Goal: Entertainment & Leisure: Consume media (video, audio)

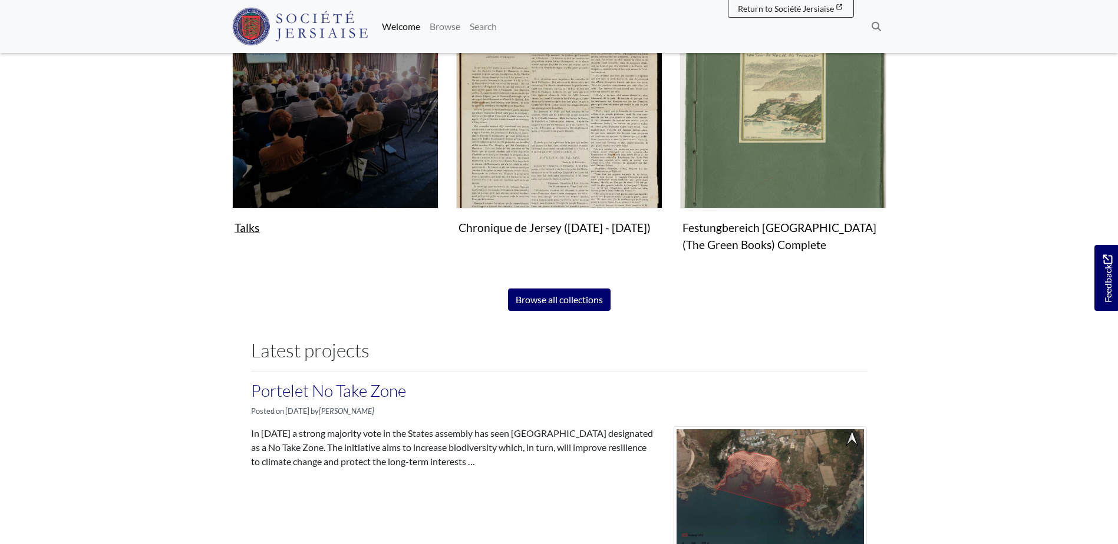
scroll to position [707, 0]
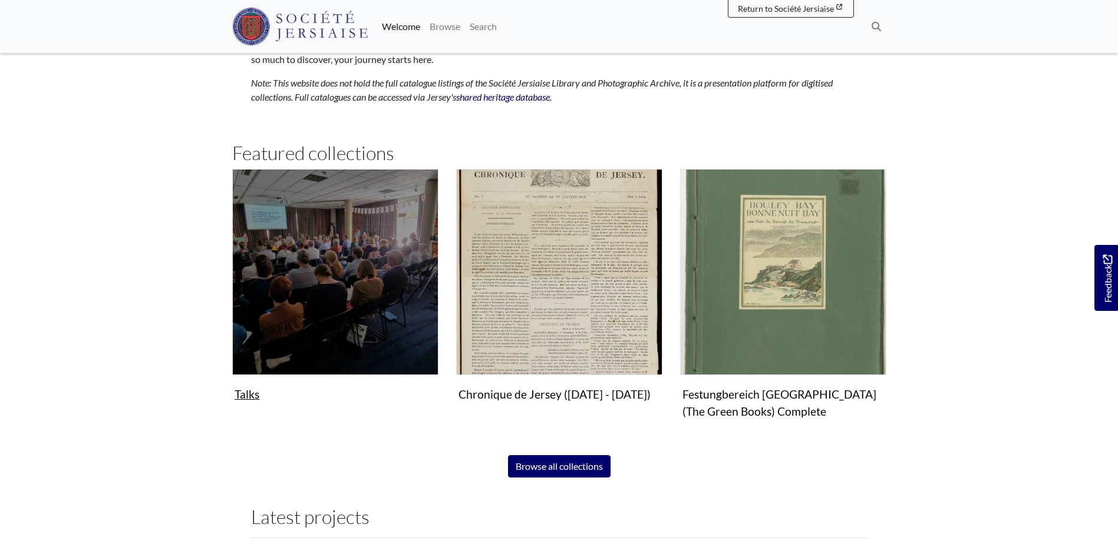
click at [300, 273] on img "Subcollection" at bounding box center [335, 272] width 206 height 206
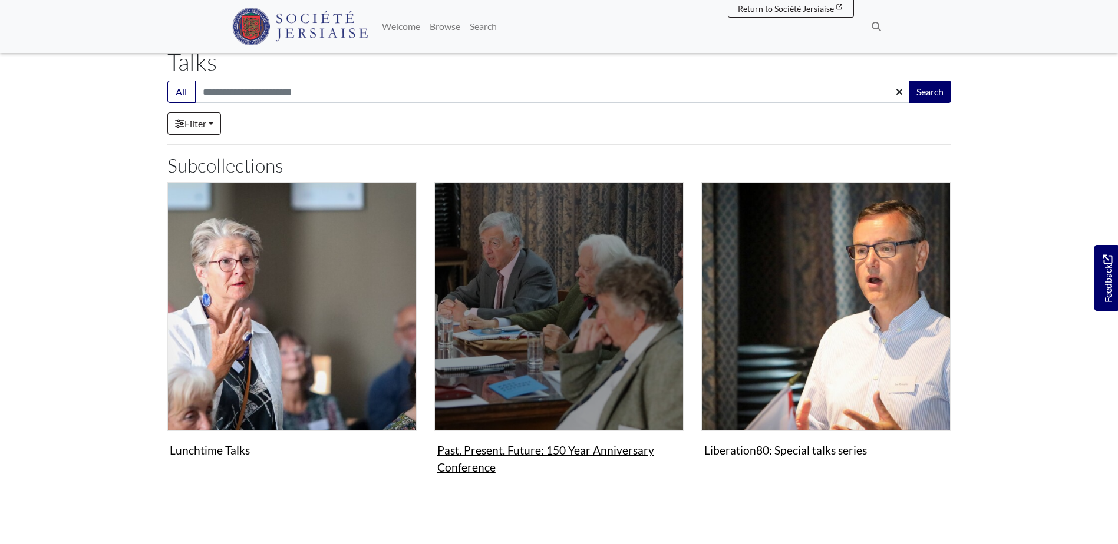
scroll to position [177, 0]
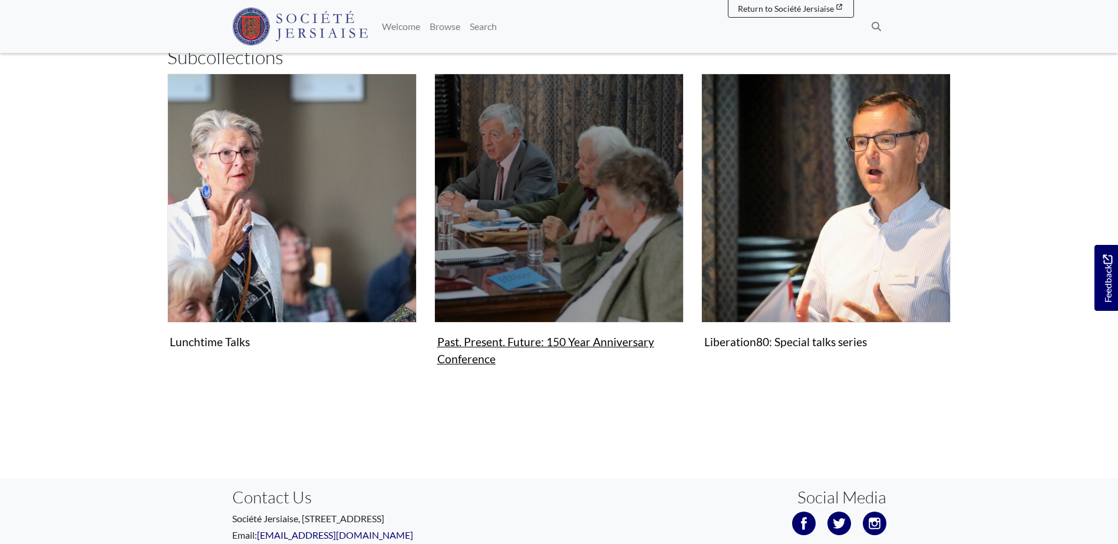
click at [581, 341] on figure "Past. Present. Future: 150 Year Anniversary Conference Collection" at bounding box center [558, 222] width 249 height 297
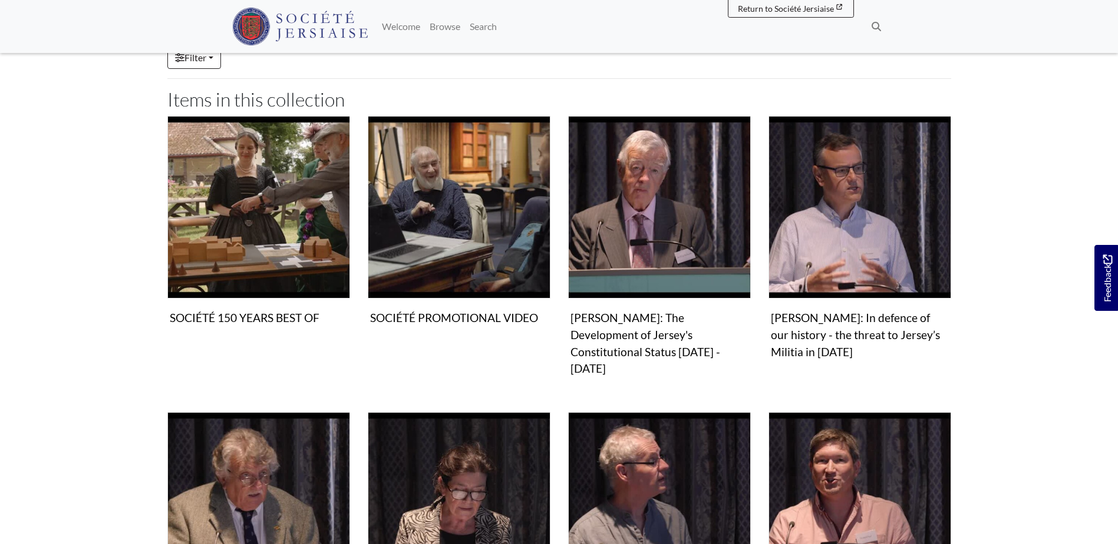
scroll to position [353, 0]
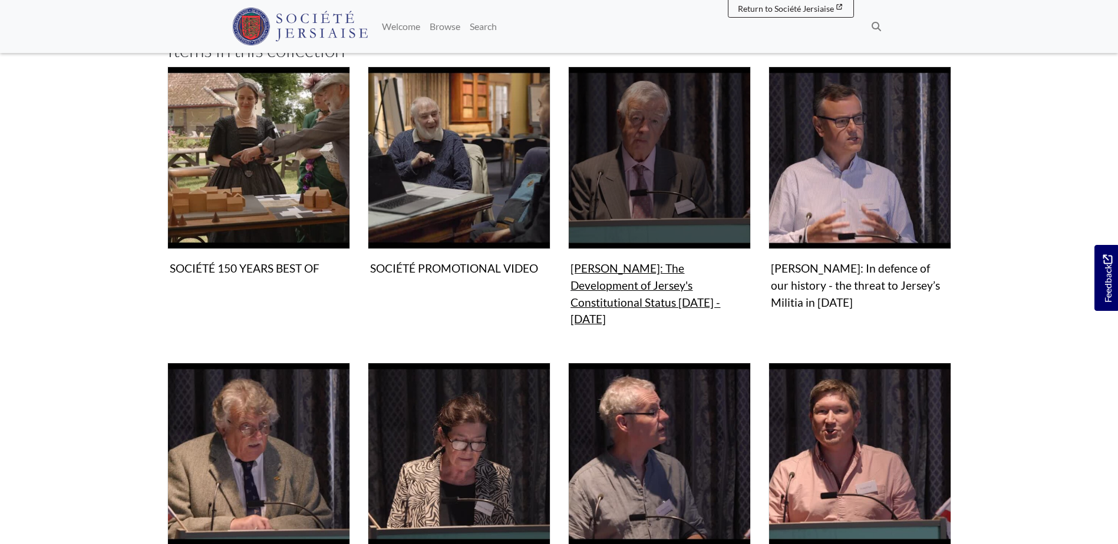
click at [617, 283] on figure "Video & audio Philip Bailhache: The Development of Jersey's Constitutional Stat…" at bounding box center [659, 199] width 183 height 265
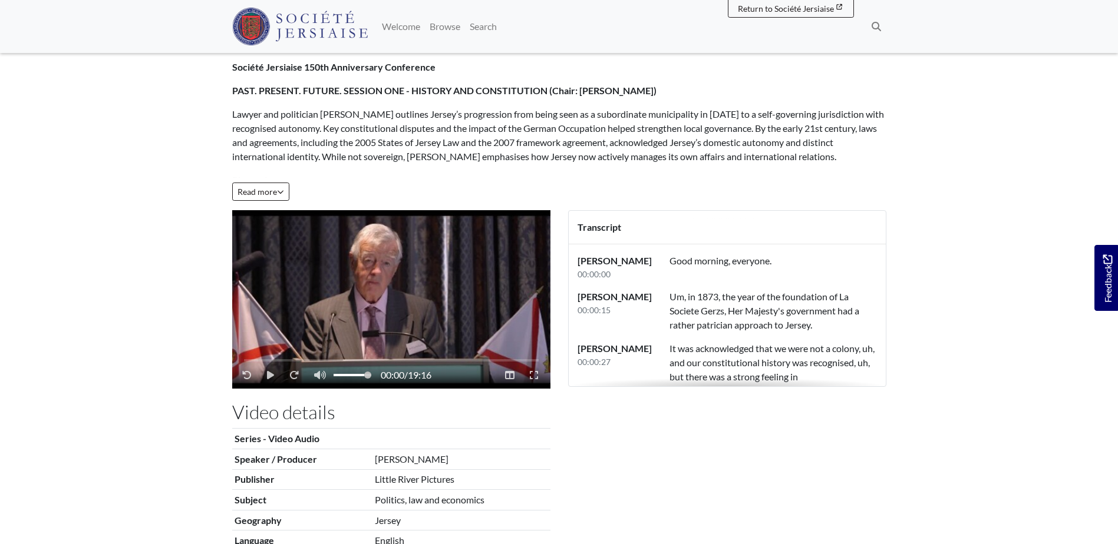
scroll to position [118, 0]
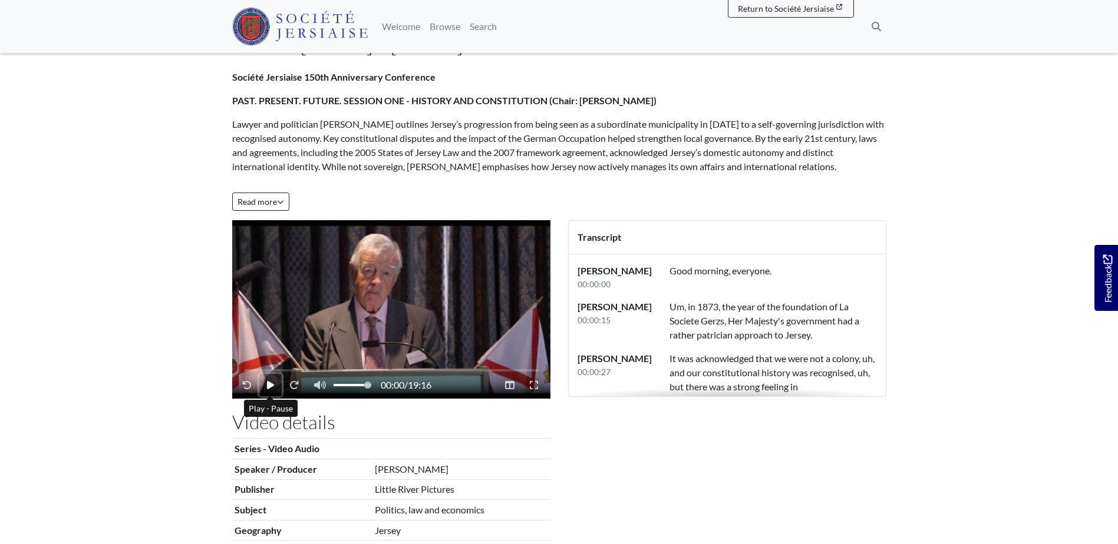
click at [269, 386] on icon "Play - Pause" at bounding box center [270, 385] width 7 height 8
click at [271, 379] on button "Play - Pause" at bounding box center [269, 385] width 21 height 22
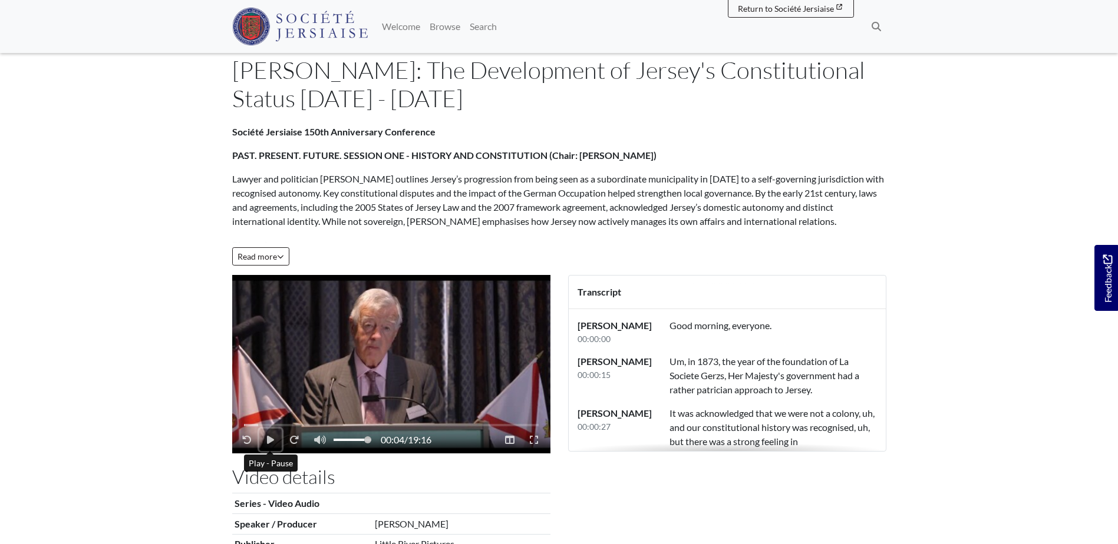
scroll to position [62, 0]
click at [353, 317] on video "Video player" at bounding box center [391, 365] width 318 height 178
click at [256, 425] on div "Video player" at bounding box center [251, 426] width 14 height 2
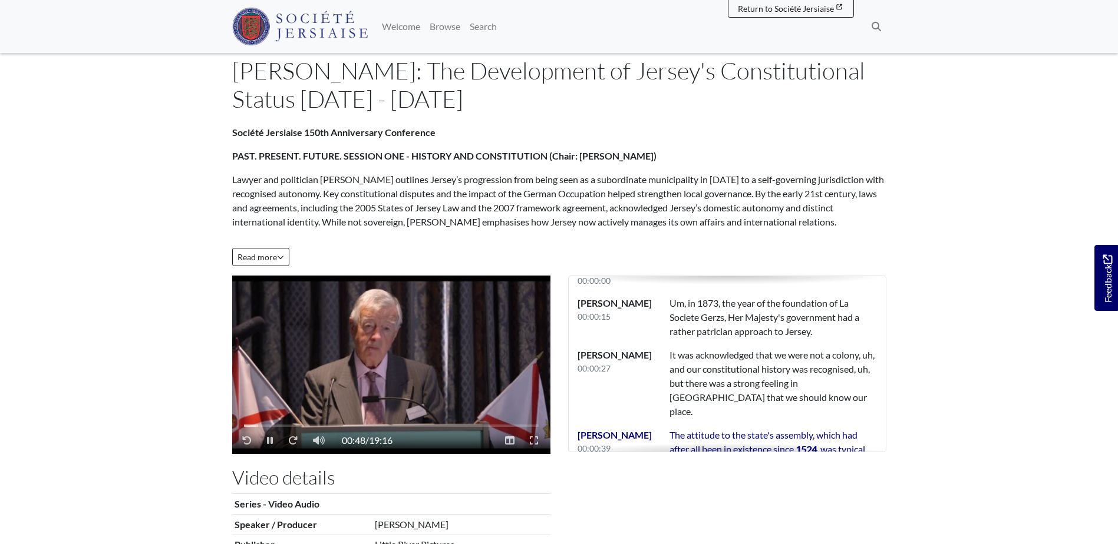
scroll to position [138, 0]
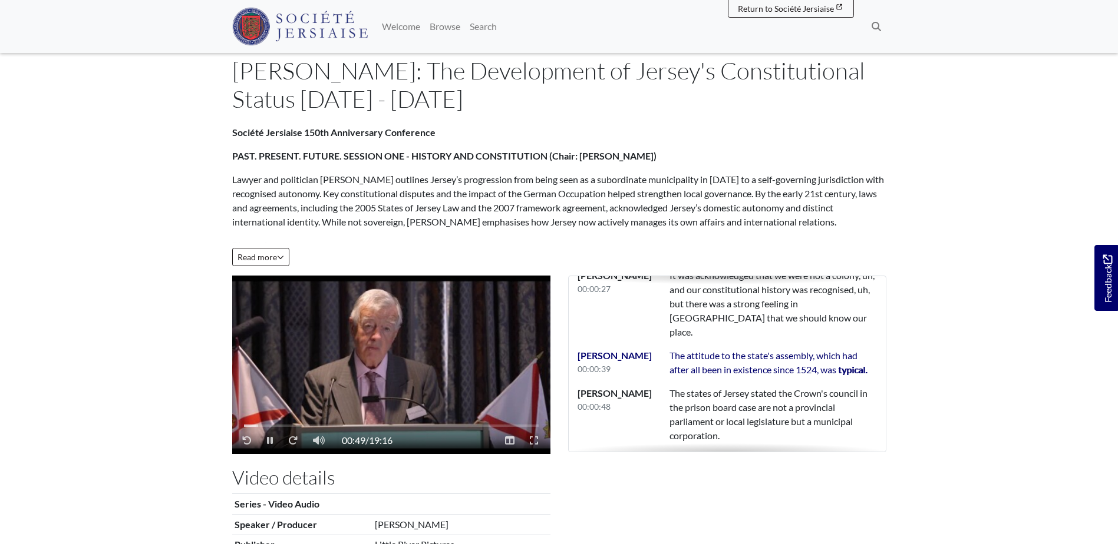
click at [267, 363] on video "Video player" at bounding box center [391, 365] width 318 height 178
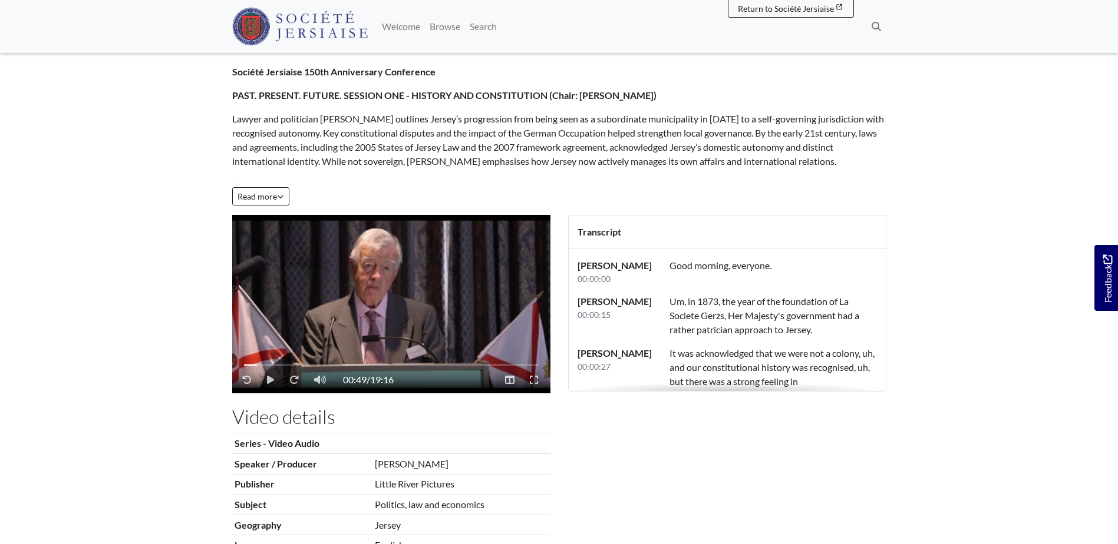
scroll to position [118, 0]
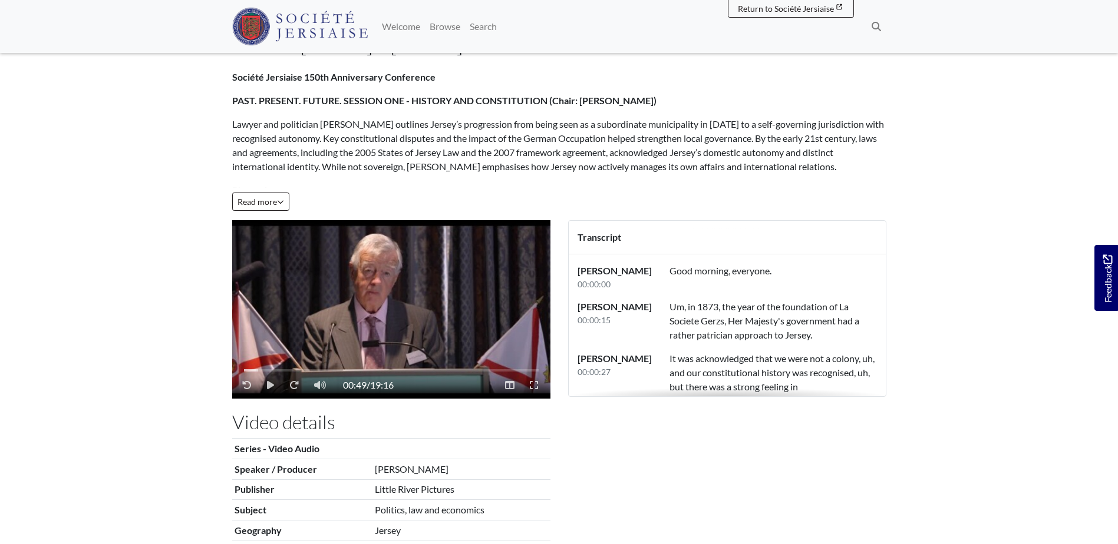
click at [307, 305] on video "Video player" at bounding box center [391, 309] width 318 height 178
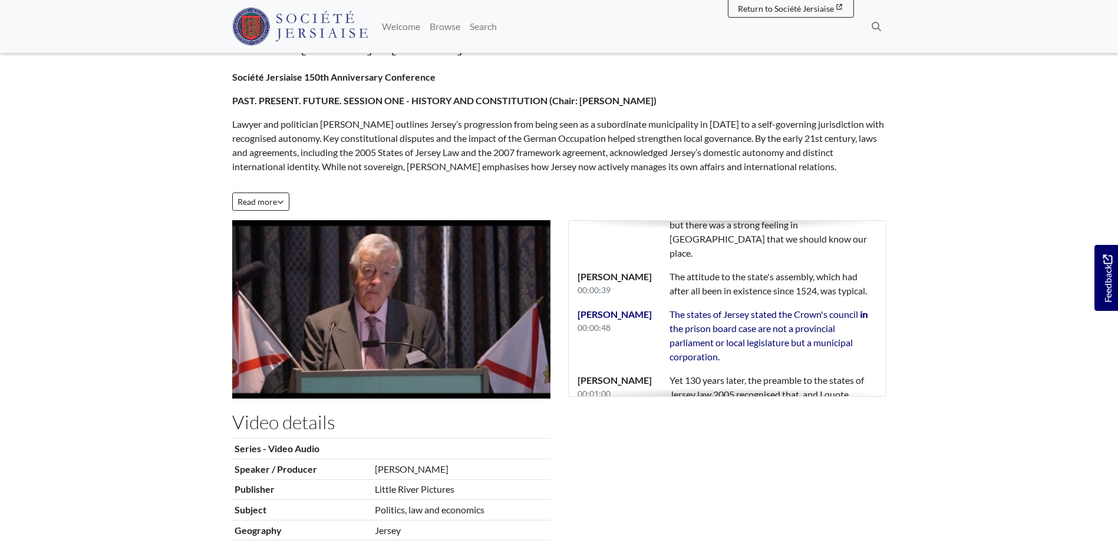
scroll to position [176, 0]
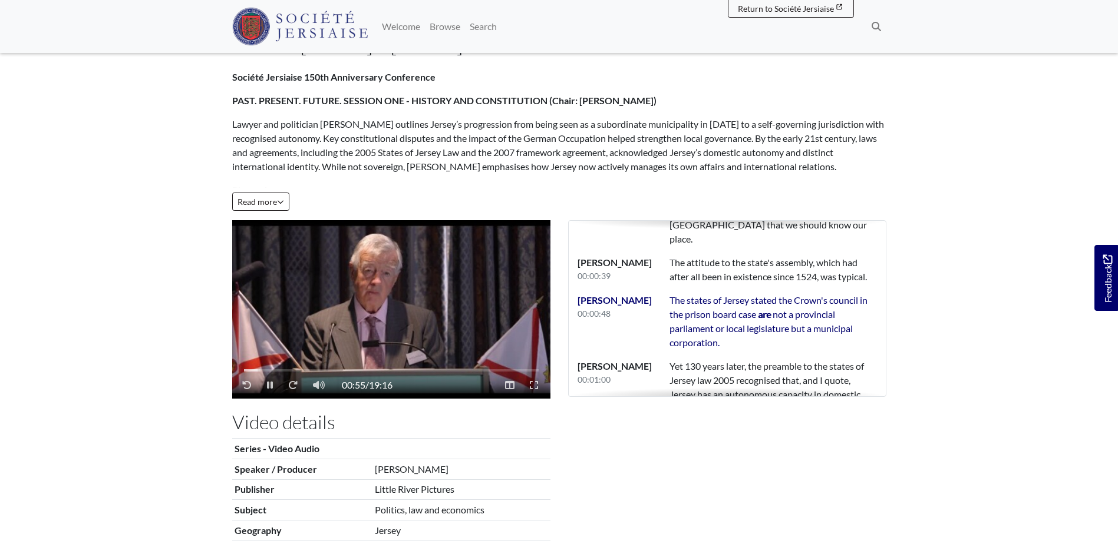
drag, startPoint x: 353, startPoint y: 345, endPoint x: 336, endPoint y: 359, distance: 22.1
click at [353, 344] on div "00:55 / 19:16" at bounding box center [391, 370] width 318 height 58
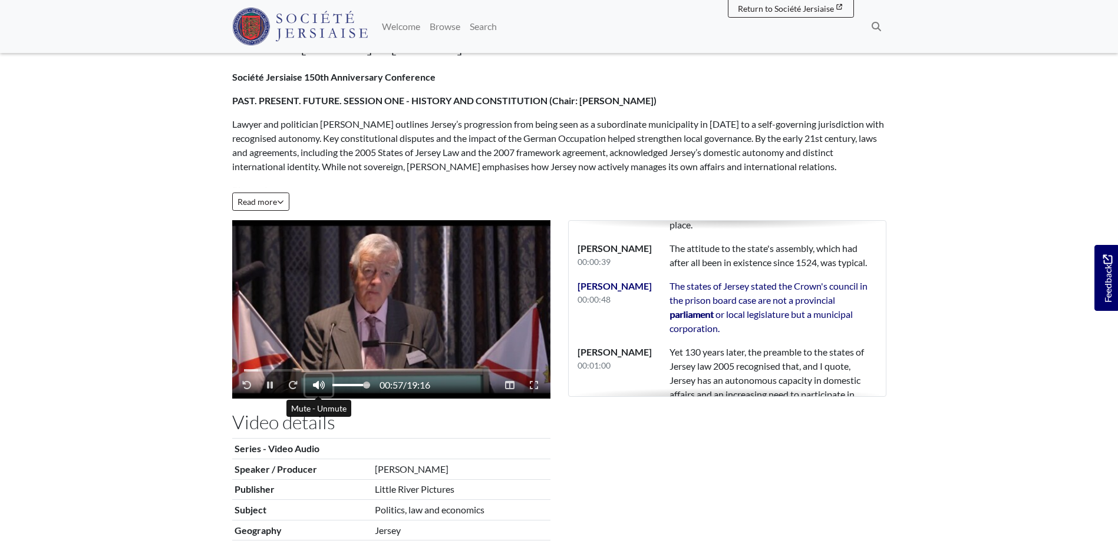
click at [322, 381] on icon "Mute - Unmute" at bounding box center [319, 385] width 12 height 9
drag, startPoint x: 333, startPoint y: 388, endPoint x: 342, endPoint y: 386, distance: 9.0
click at [342, 386] on span "Volume" at bounding box center [351, 385] width 38 height 9
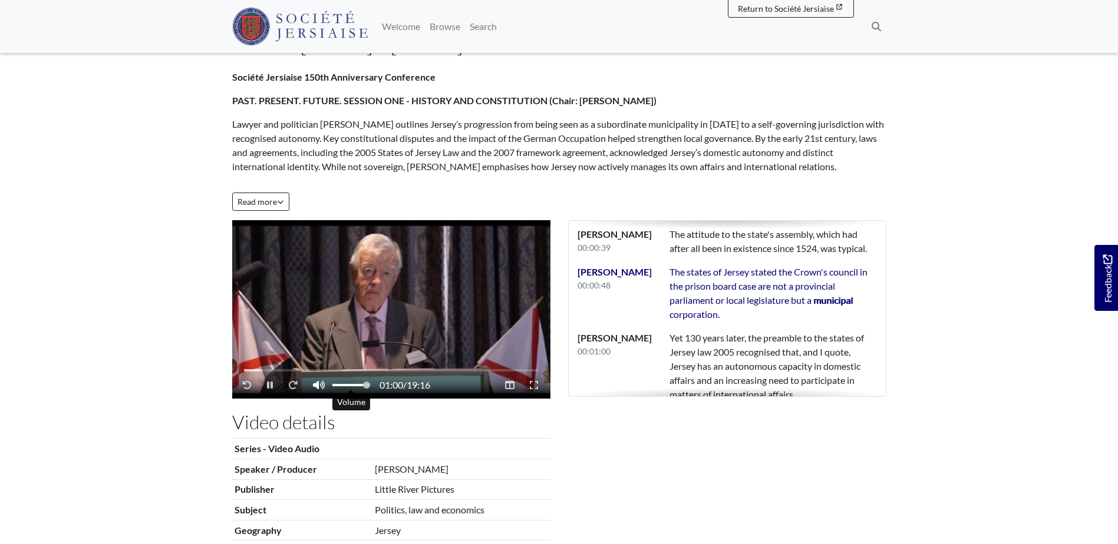
drag, startPoint x: 336, startPoint y: 386, endPoint x: 376, endPoint y: 383, distance: 39.6
click at [376, 383] on div "01:00 / 19:16" at bounding box center [332, 385] width 196 height 22
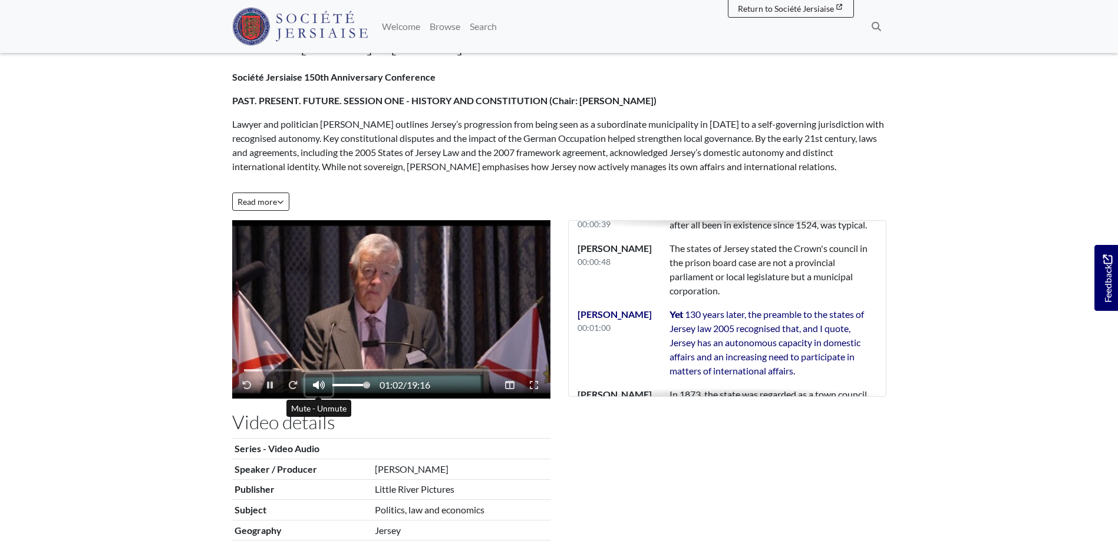
click at [319, 384] on icon "Mute - Unmute" at bounding box center [319, 385] width 12 height 9
click at [290, 343] on div "01:04 / 19:16" at bounding box center [391, 370] width 318 height 58
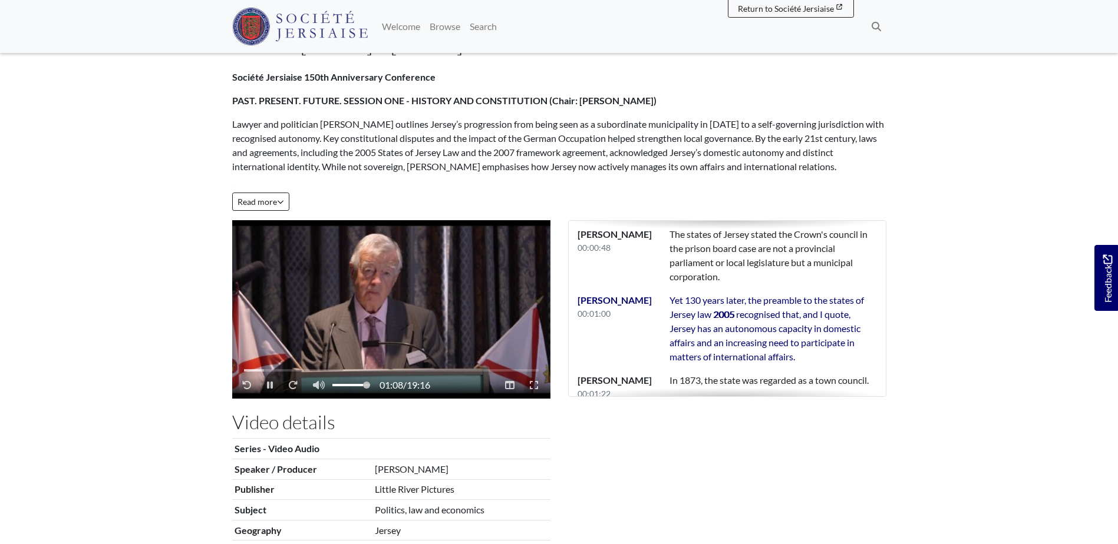
drag, startPoint x: 305, startPoint y: 292, endPoint x: 309, endPoint y: 275, distance: 17.7
click at [309, 275] on video "Video player" at bounding box center [391, 309] width 318 height 178
click at [320, 306] on video "Video player" at bounding box center [391, 309] width 318 height 178
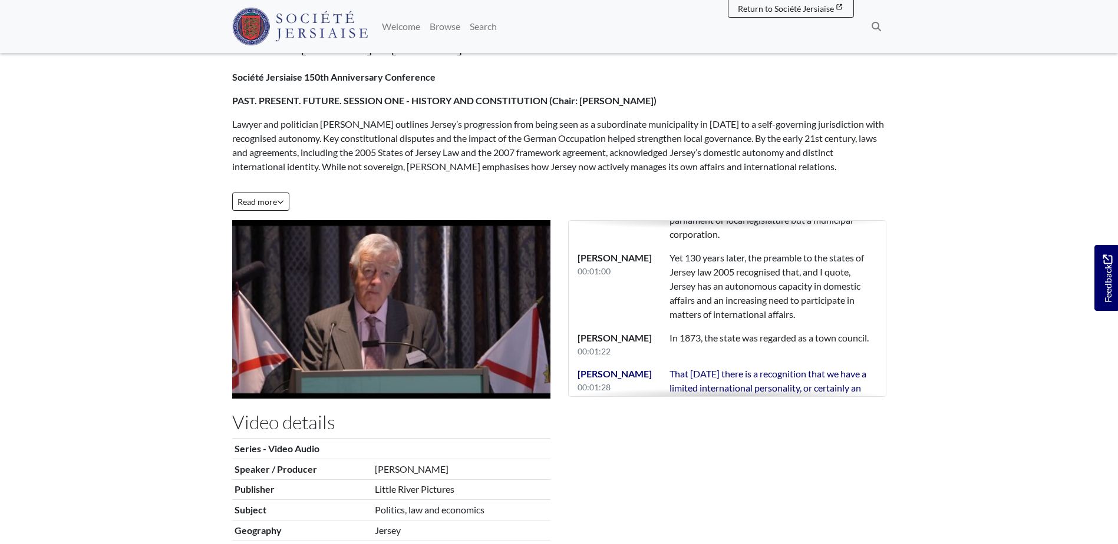
scroll to position [372, 0]
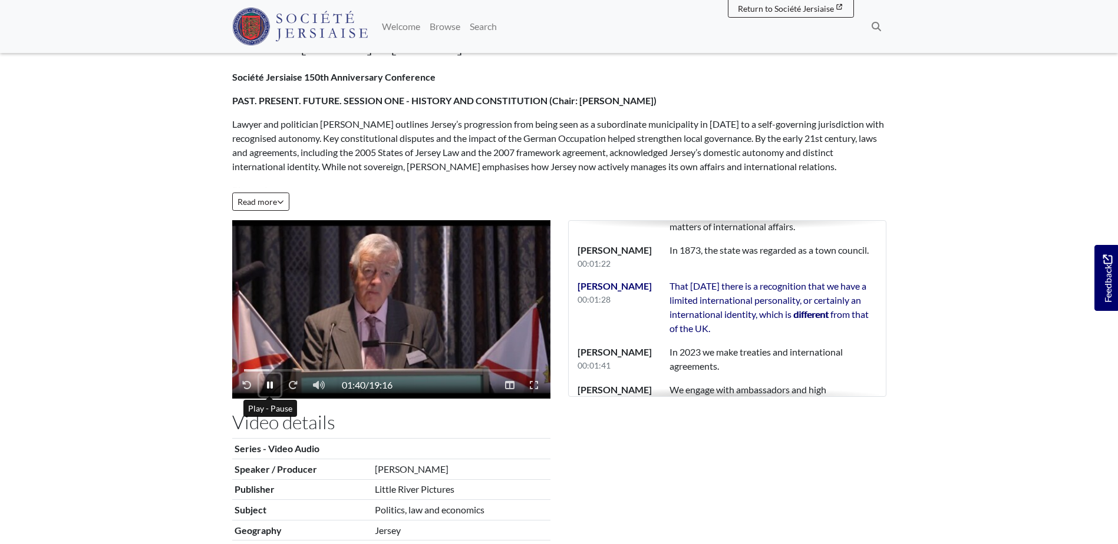
click at [273, 382] on button "Play - Pause" at bounding box center [269, 385] width 21 height 22
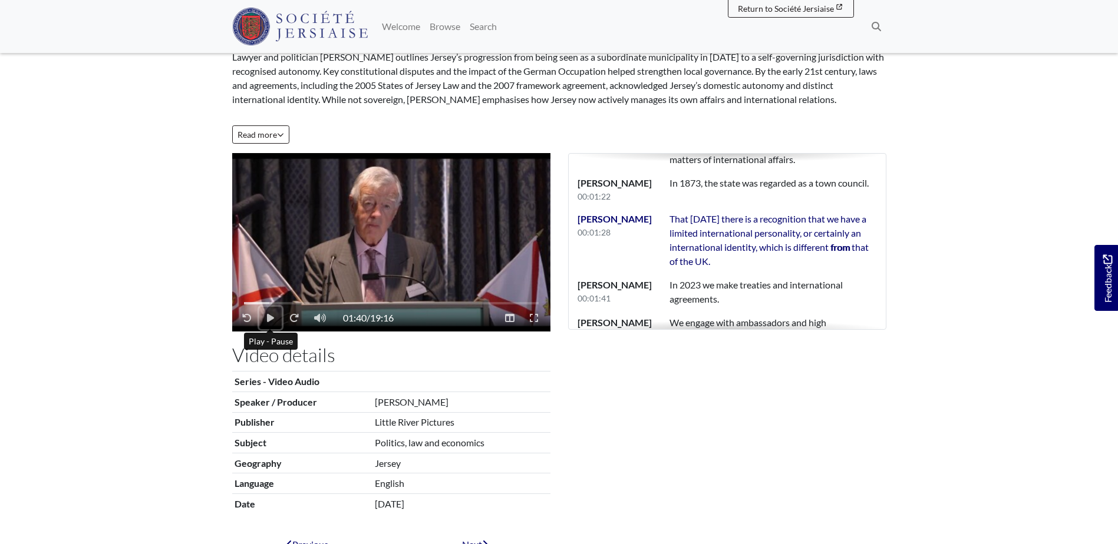
scroll to position [0, 0]
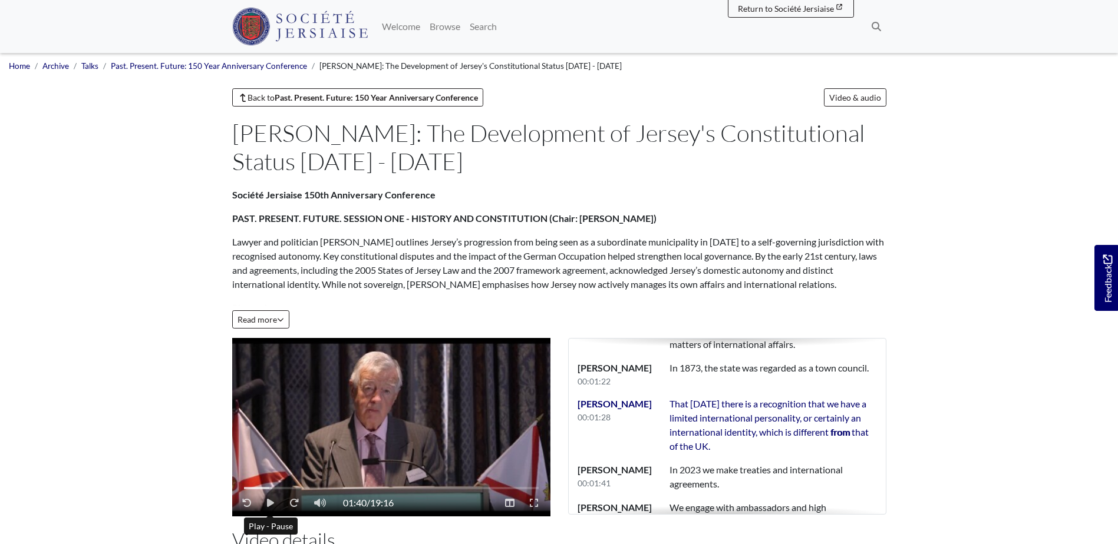
click at [444, 414] on video "Video player" at bounding box center [391, 427] width 318 height 178
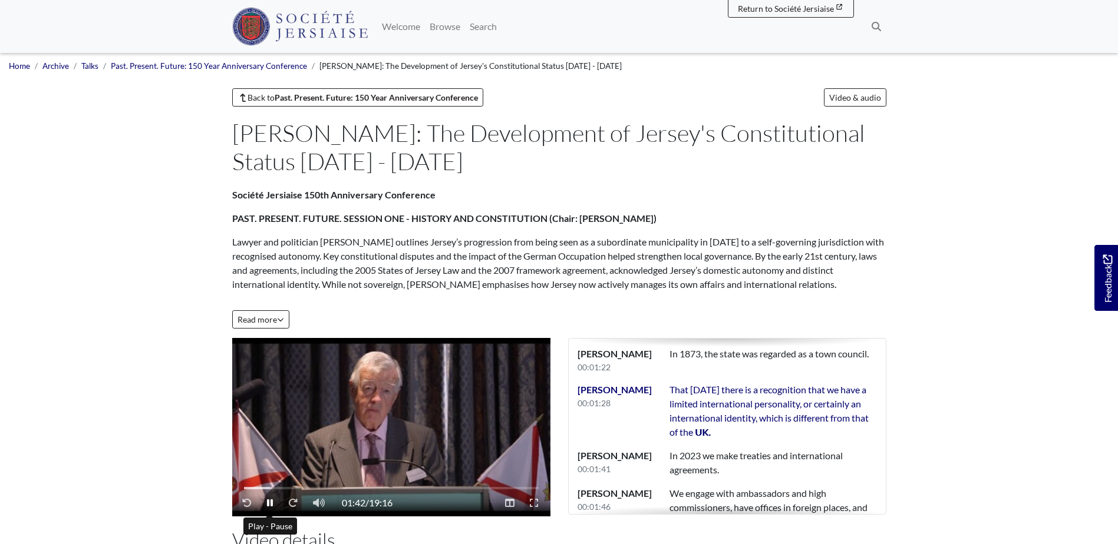
scroll to position [410, 0]
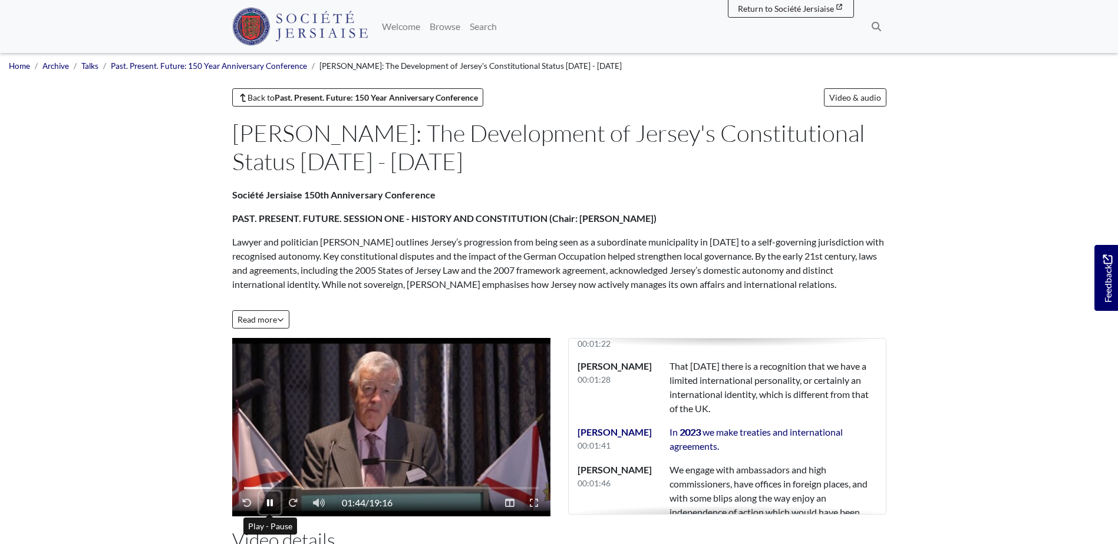
click at [270, 497] on button "Play - Pause" at bounding box center [269, 503] width 21 height 22
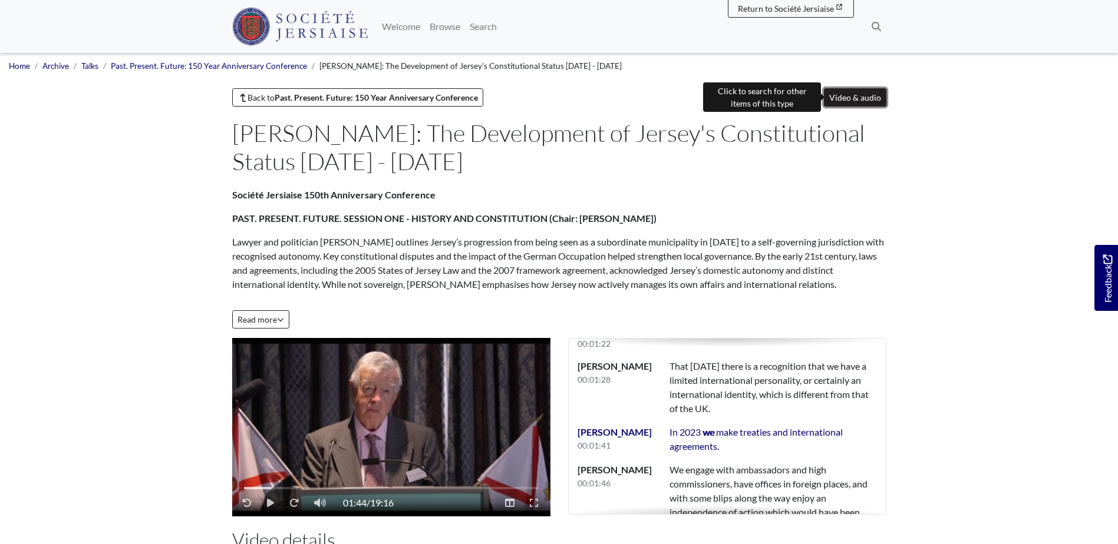
click at [842, 95] on link "Video & audio" at bounding box center [855, 97] width 62 height 18
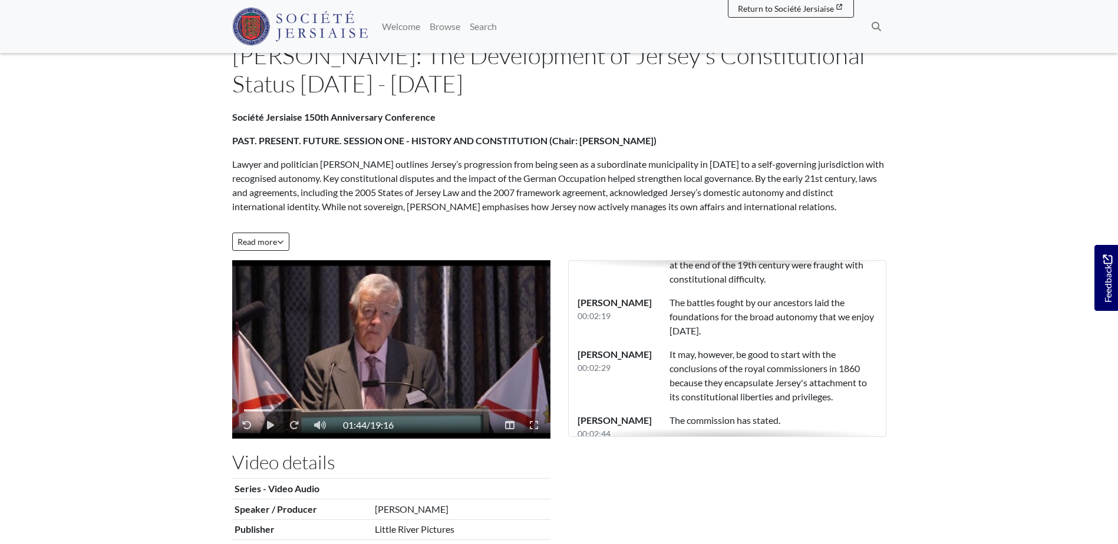
scroll to position [4, 0]
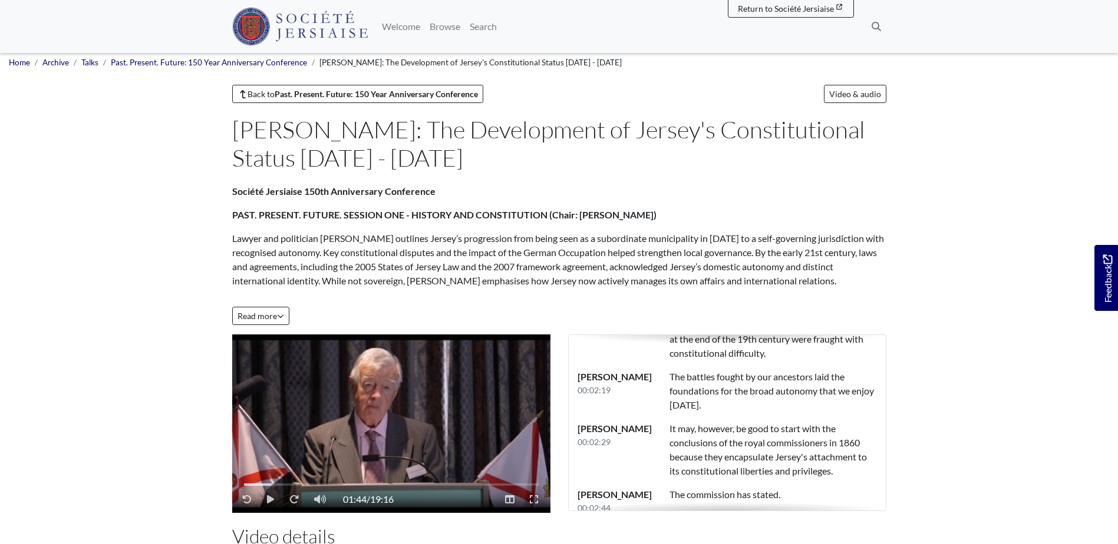
click at [362, 401] on video "Video player" at bounding box center [391, 424] width 318 height 178
click at [272, 494] on button "Play - Pause" at bounding box center [269, 499] width 21 height 22
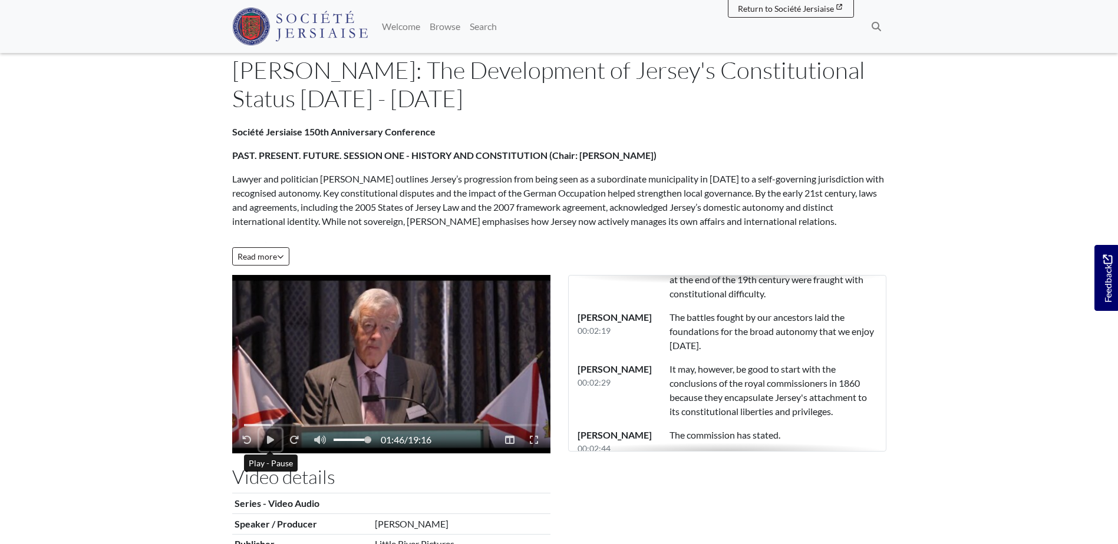
scroll to position [62, 0]
click at [266, 256] on span "Read more" at bounding box center [260, 257] width 47 height 10
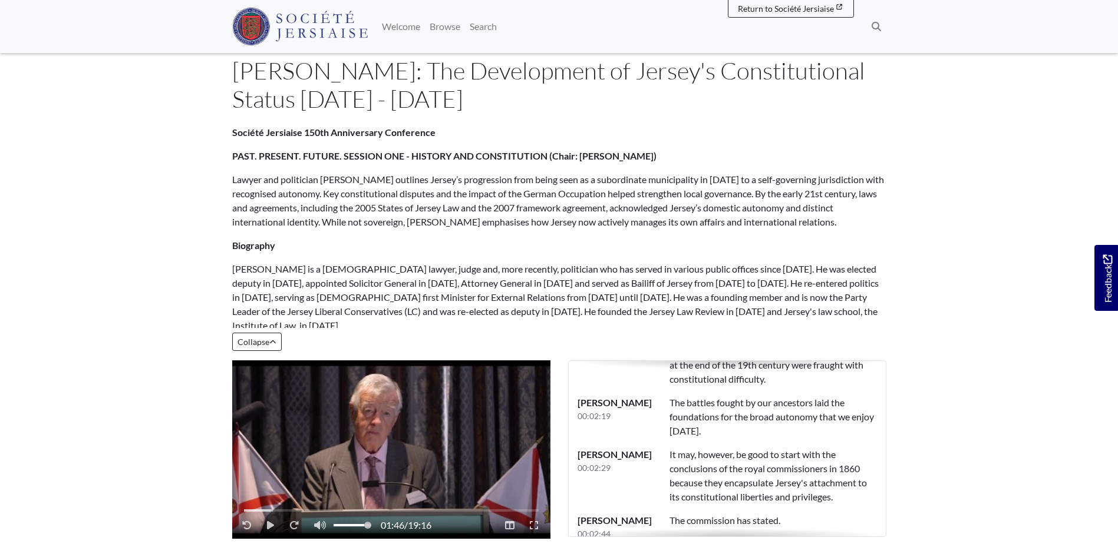
click at [296, 427] on video "Video player" at bounding box center [391, 450] width 318 height 178
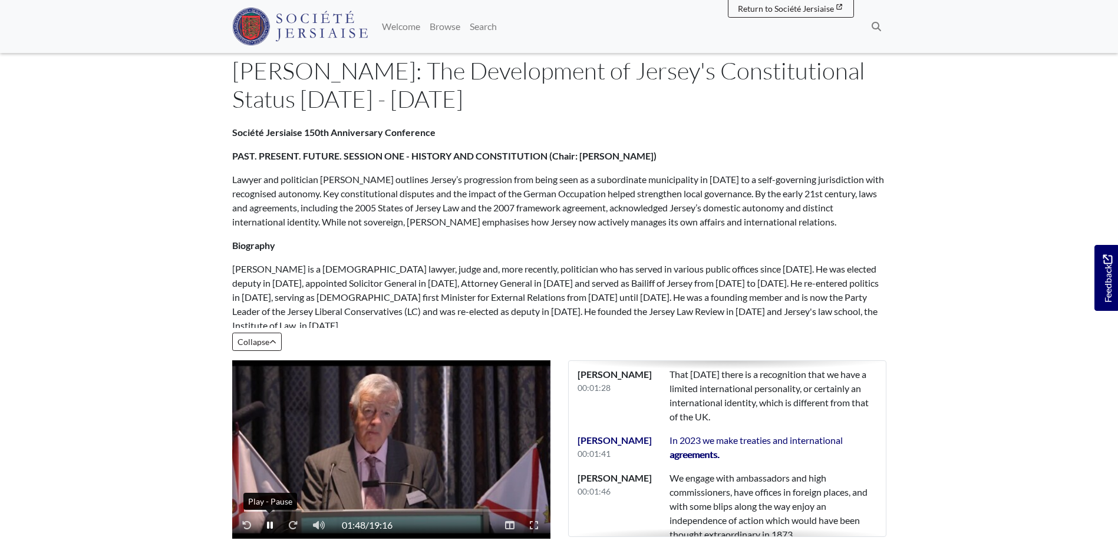
scroll to position [448, 0]
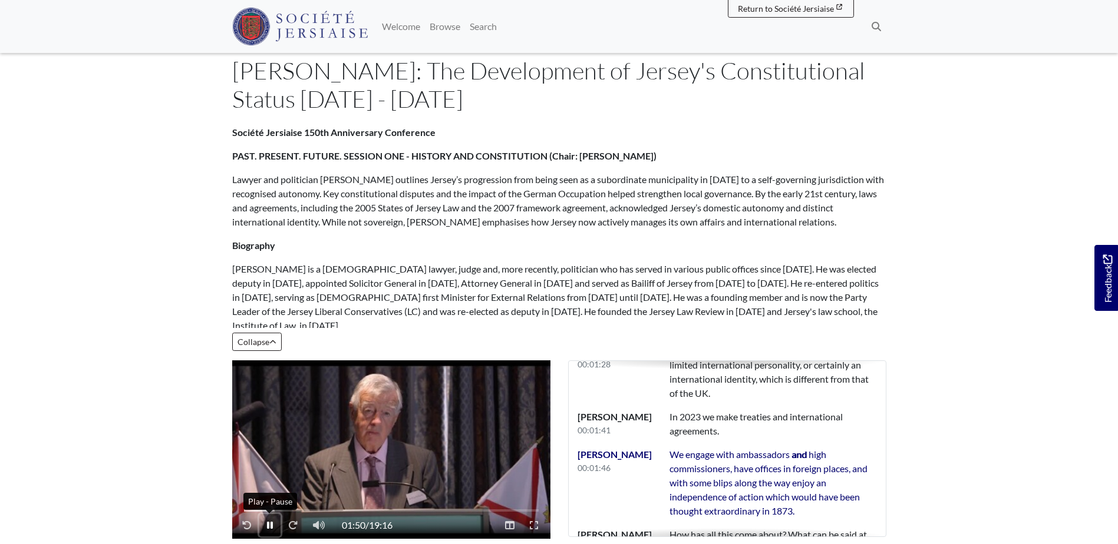
click at [265, 524] on button "Play - Pause" at bounding box center [269, 525] width 21 height 22
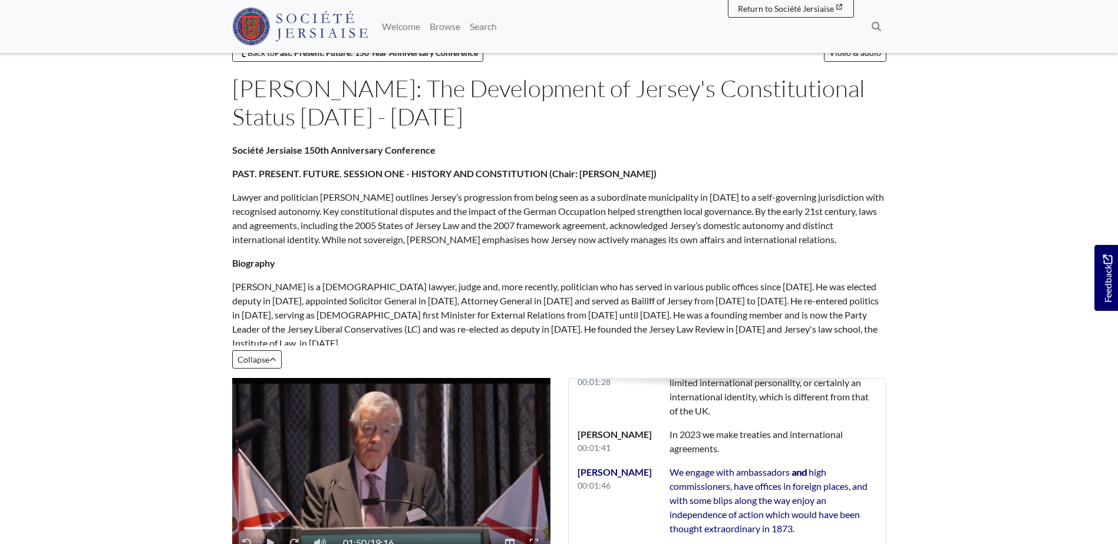
scroll to position [177, 0]
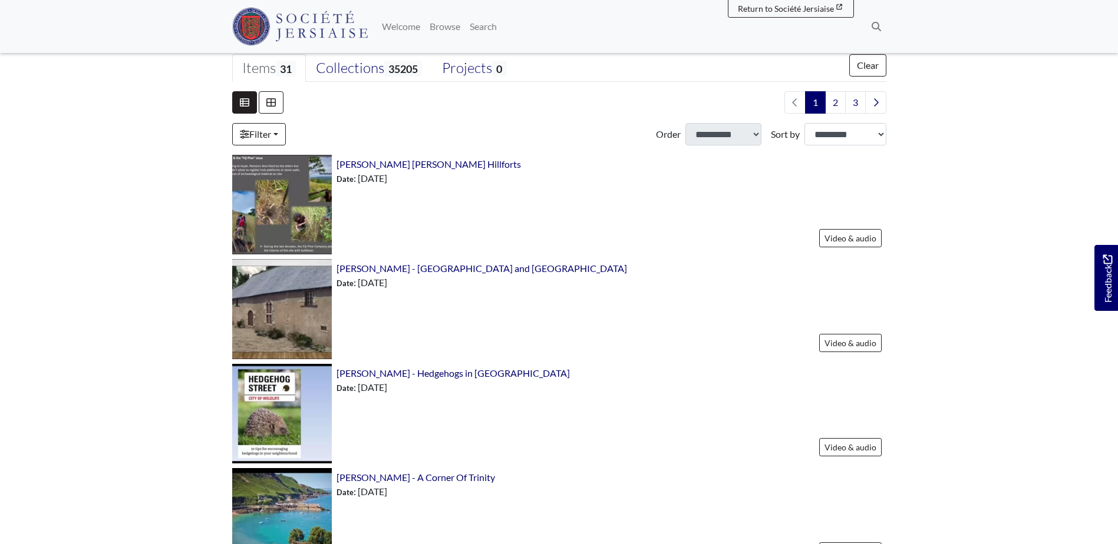
scroll to position [178, 0]
